Goal: Information Seeking & Learning: Understand process/instructions

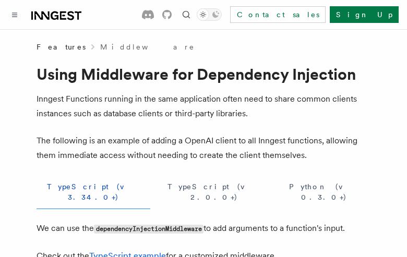
click at [72, 187] on button "TypeScript (v 3.34.0+)" at bounding box center [94, 192] width 114 height 34
click at [159, 187] on button "TypeScript (v 2.0.0+)" at bounding box center [214, 192] width 111 height 34
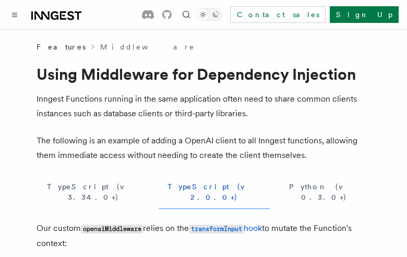
click at [278, 187] on button "Python (v 0.3.0+)" at bounding box center [324, 192] width 92 height 34
